Goal: Book appointment/travel/reservation

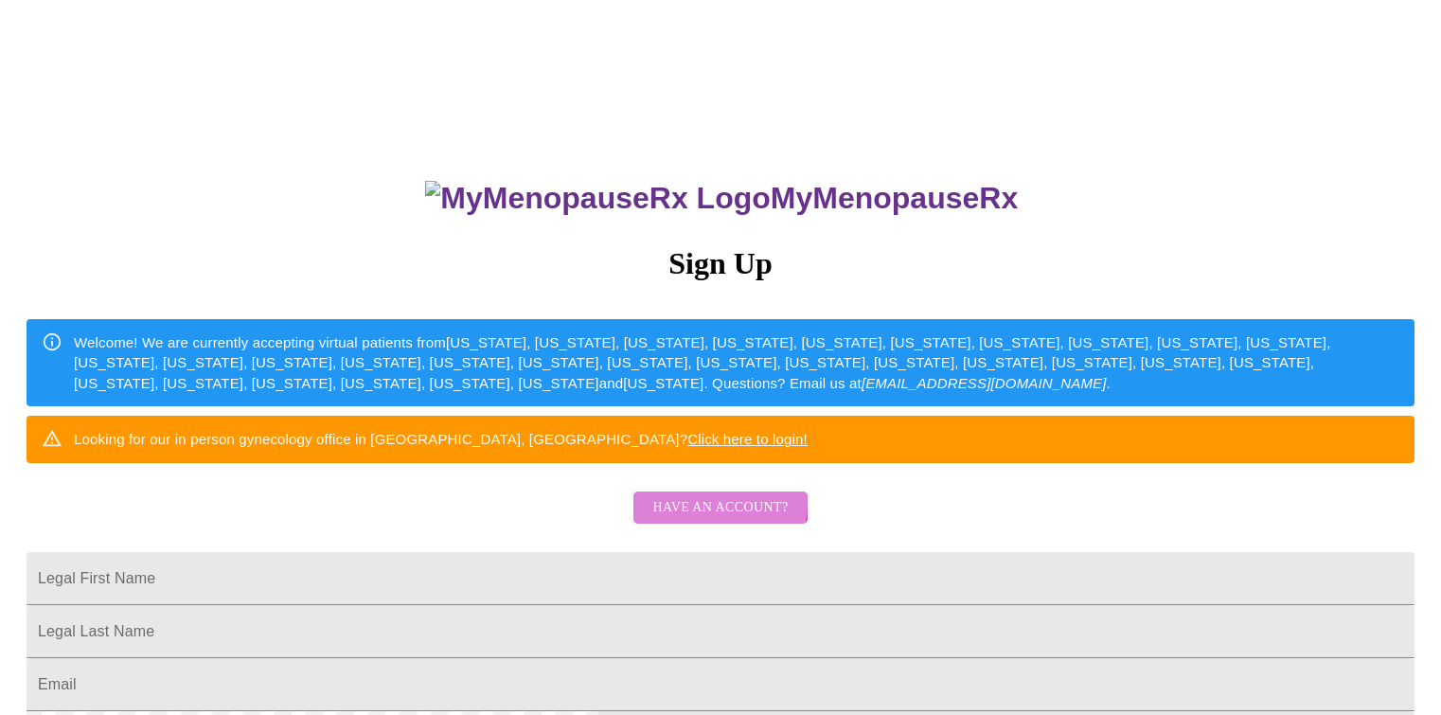
click at [695, 520] on span "Have an account?" at bounding box center [719, 508] width 135 height 24
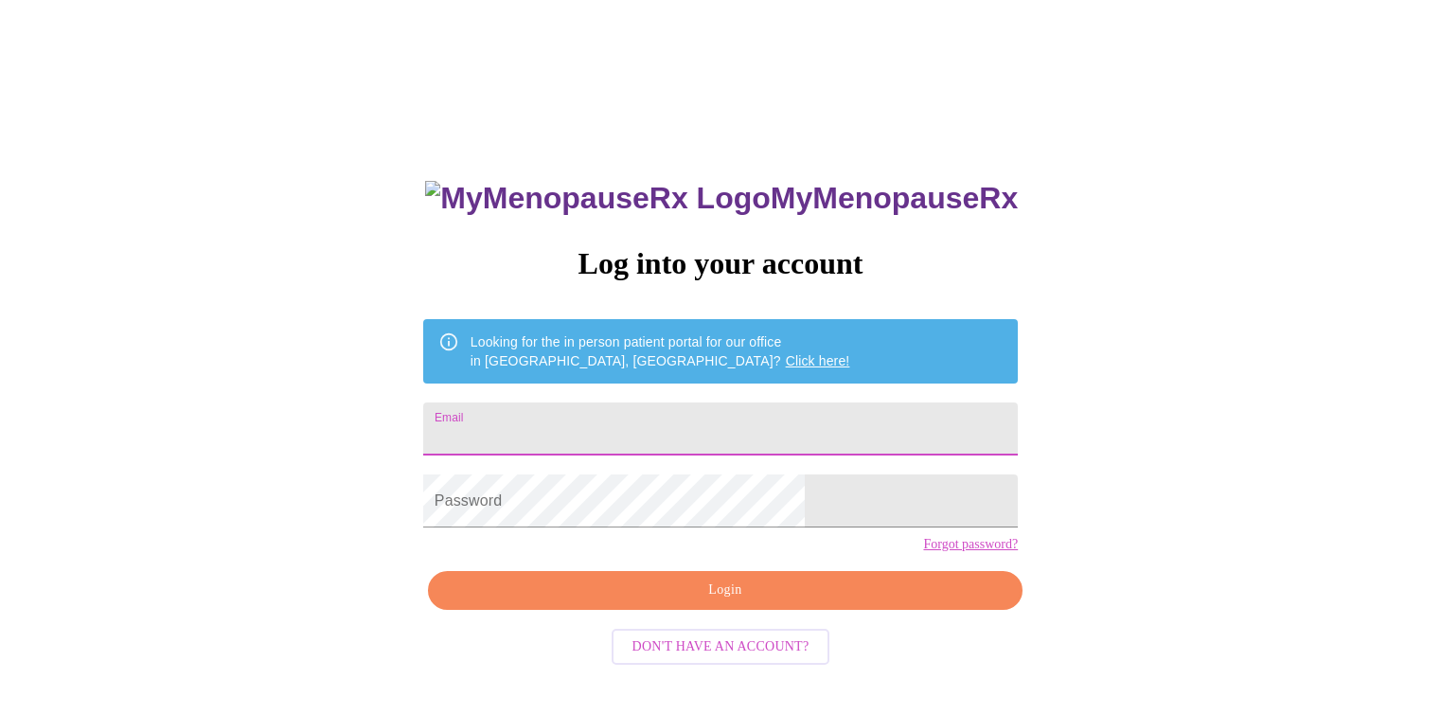
click at [581, 418] on input "Email" at bounding box center [720, 428] width 595 height 53
type input "[EMAIL_ADDRESS][DOMAIN_NAME]"
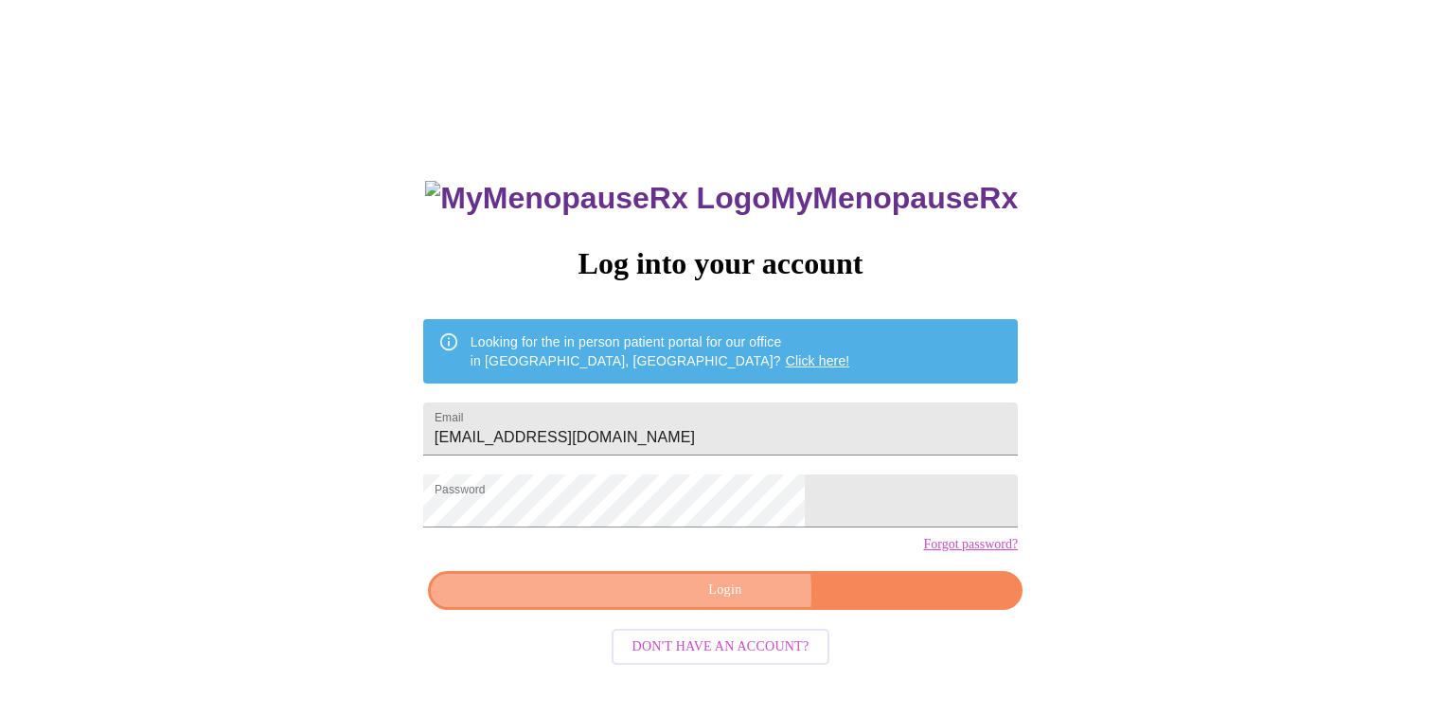
click at [662, 602] on span "Login" at bounding box center [725, 590] width 551 height 24
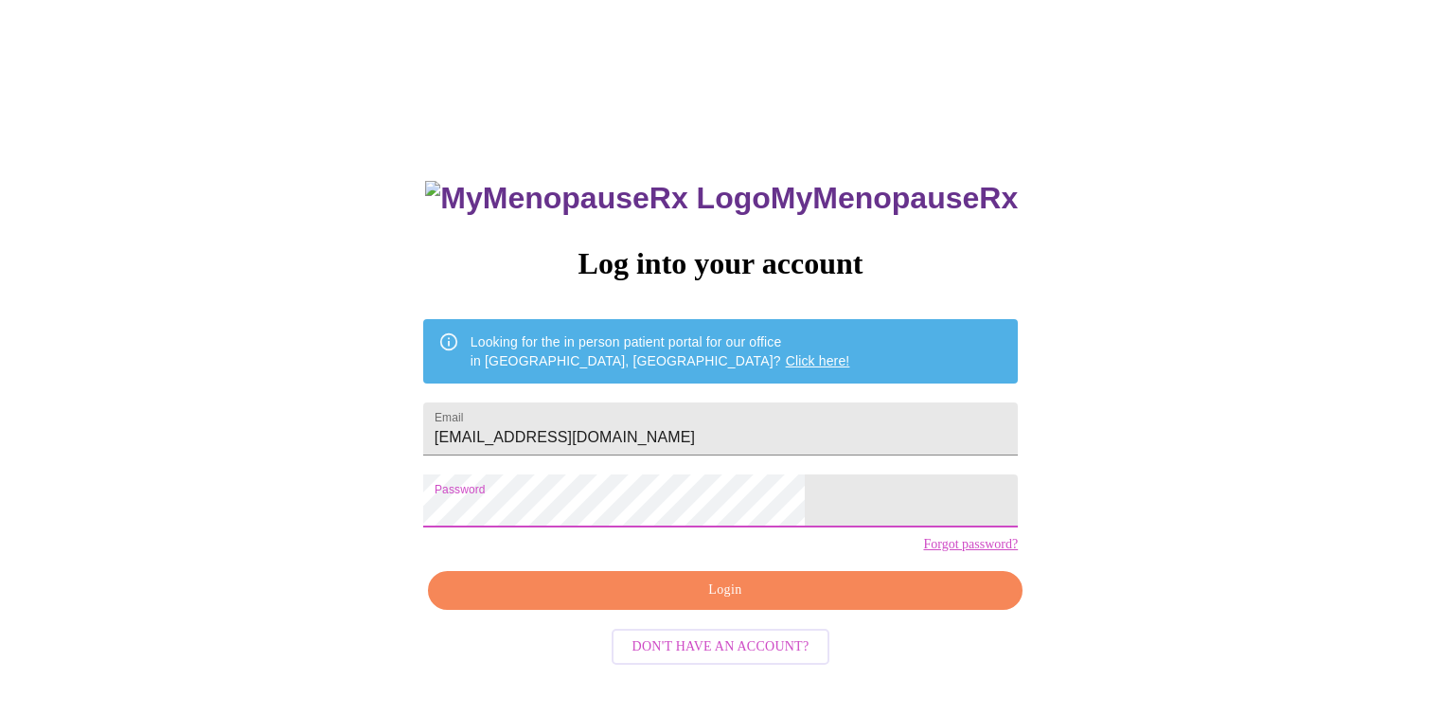
click at [344, 503] on div "MyMenopauseRx Log into your account Looking for the in person patient portal fo…" at bounding box center [721, 437] width 1426 height 858
click at [581, 602] on span "Login" at bounding box center [725, 590] width 551 height 24
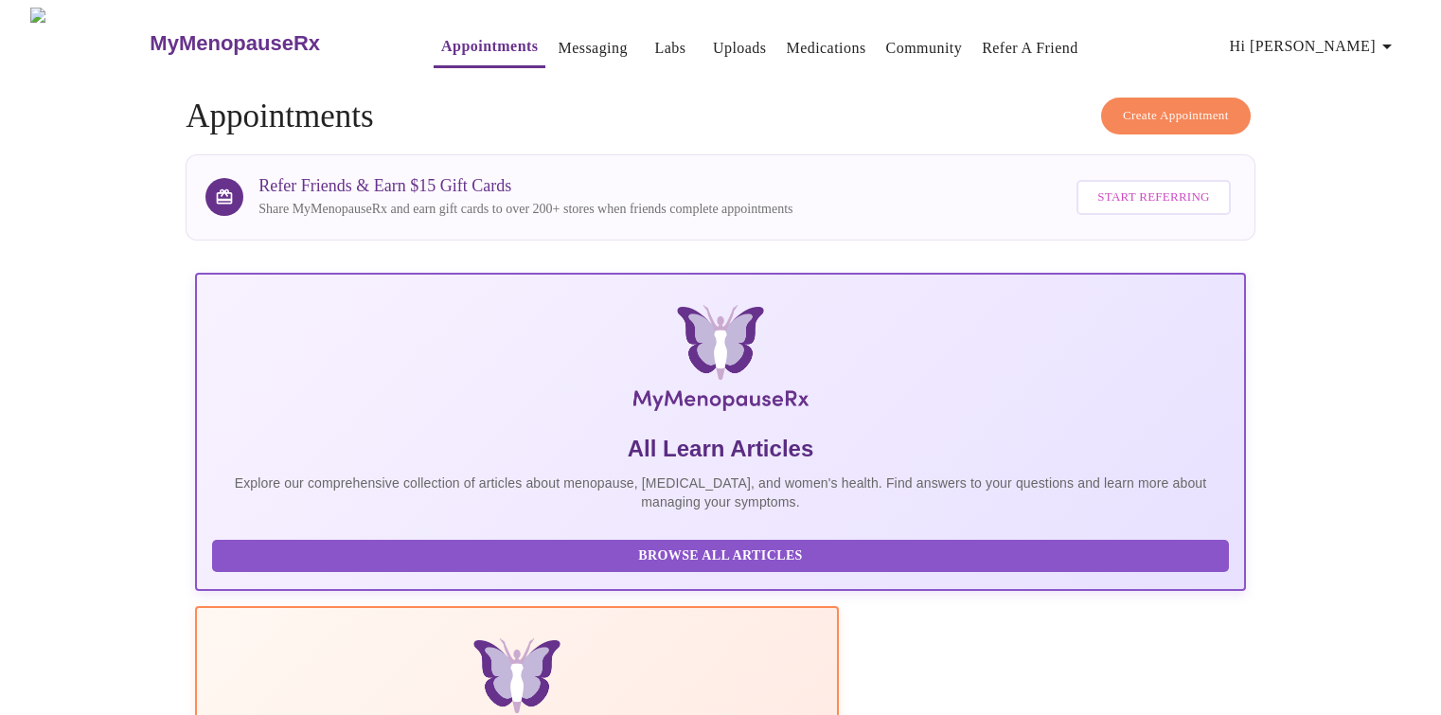
click at [441, 36] on link "Appointments" at bounding box center [489, 46] width 97 height 27
click at [448, 38] on link "Appointments" at bounding box center [489, 46] width 97 height 27
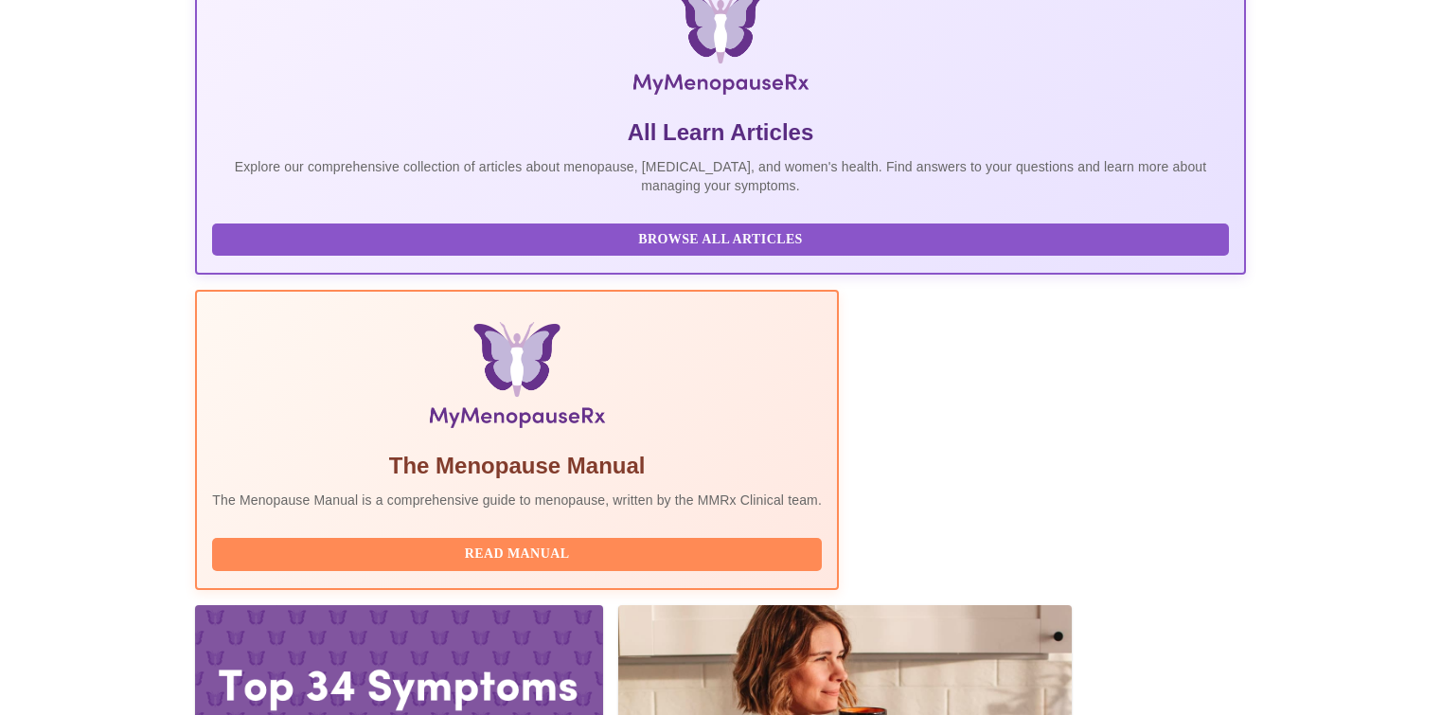
scroll to position [321, 0]
